Goal: Task Accomplishment & Management: Manage account settings

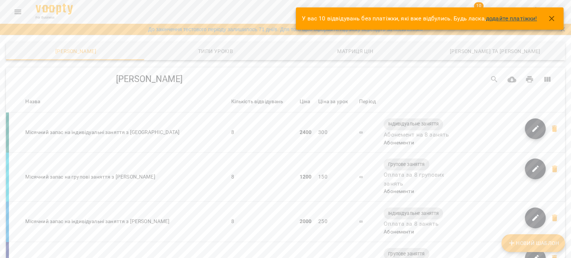
click at [505, 20] on link "додайте платіжки!" at bounding box center [511, 18] width 51 height 7
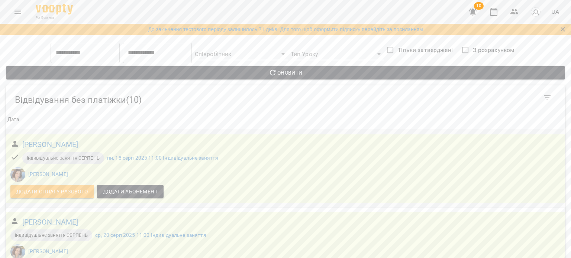
scroll to position [74, 0]
click at [61, 187] on span "Додати сплату разового" at bounding box center [52, 191] width 72 height 9
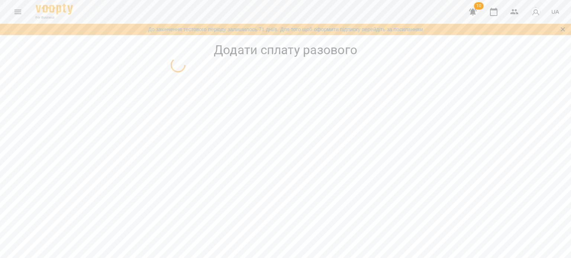
select select "**********"
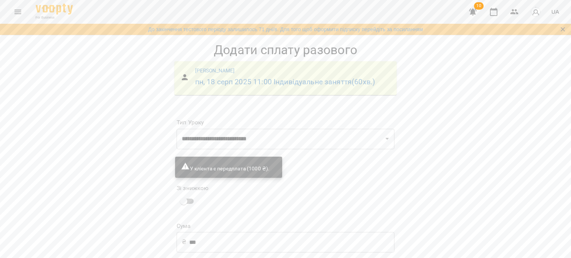
scroll to position [51, 0]
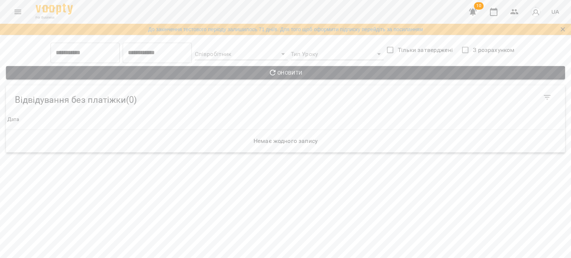
click at [471, 12] on icon "button" at bounding box center [472, 12] width 7 height 7
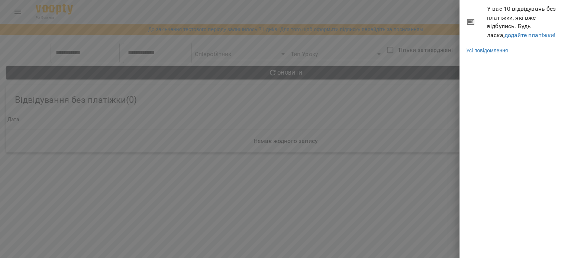
click at [511, 39] on span "У вас 10 відвідувань без платіжки, які вже відбулись. Будь ласка, додайте платі…" at bounding box center [526, 21] width 78 height 35
click at [507, 35] on link "додайте платіжки!" at bounding box center [529, 35] width 51 height 7
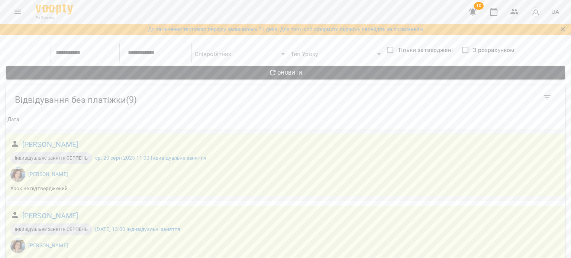
scroll to position [111, 0]
